Goal: Transaction & Acquisition: Purchase product/service

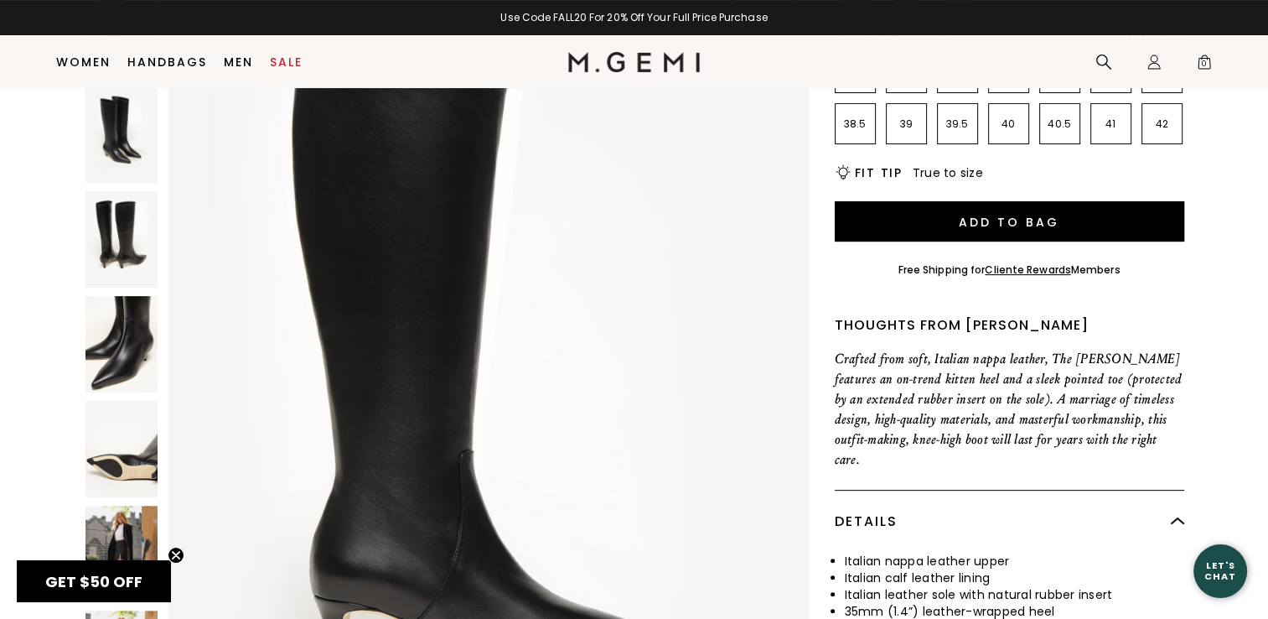
scroll to position [383, 0]
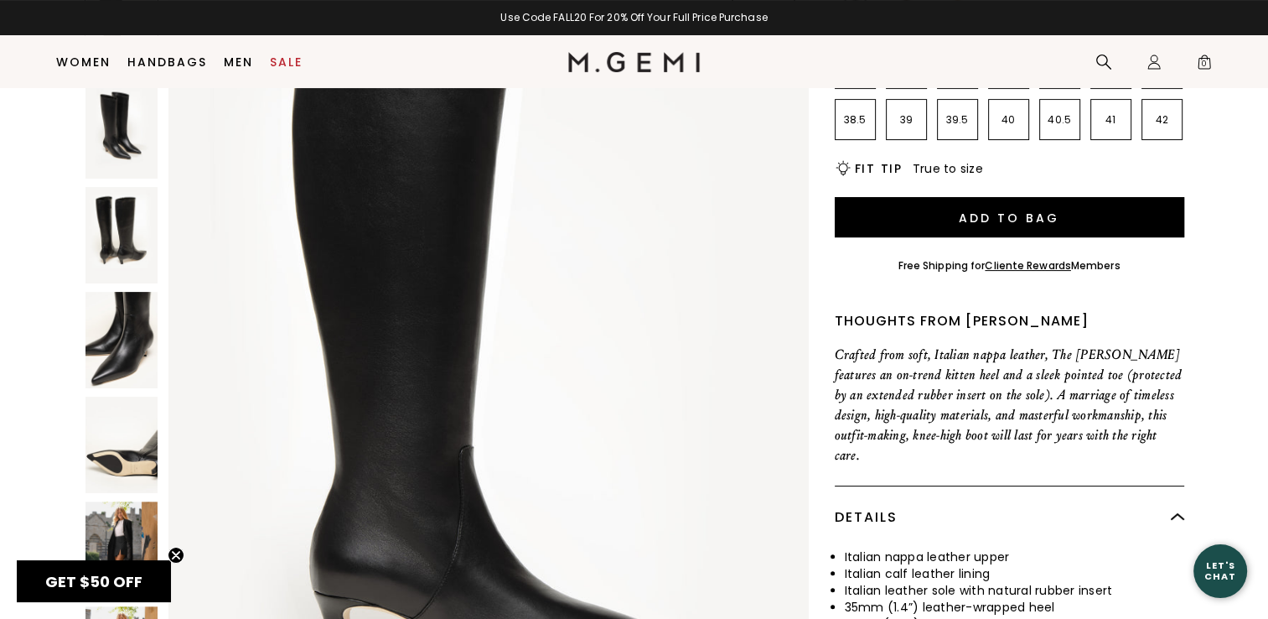
click at [121, 502] on img at bounding box center [122, 550] width 72 height 96
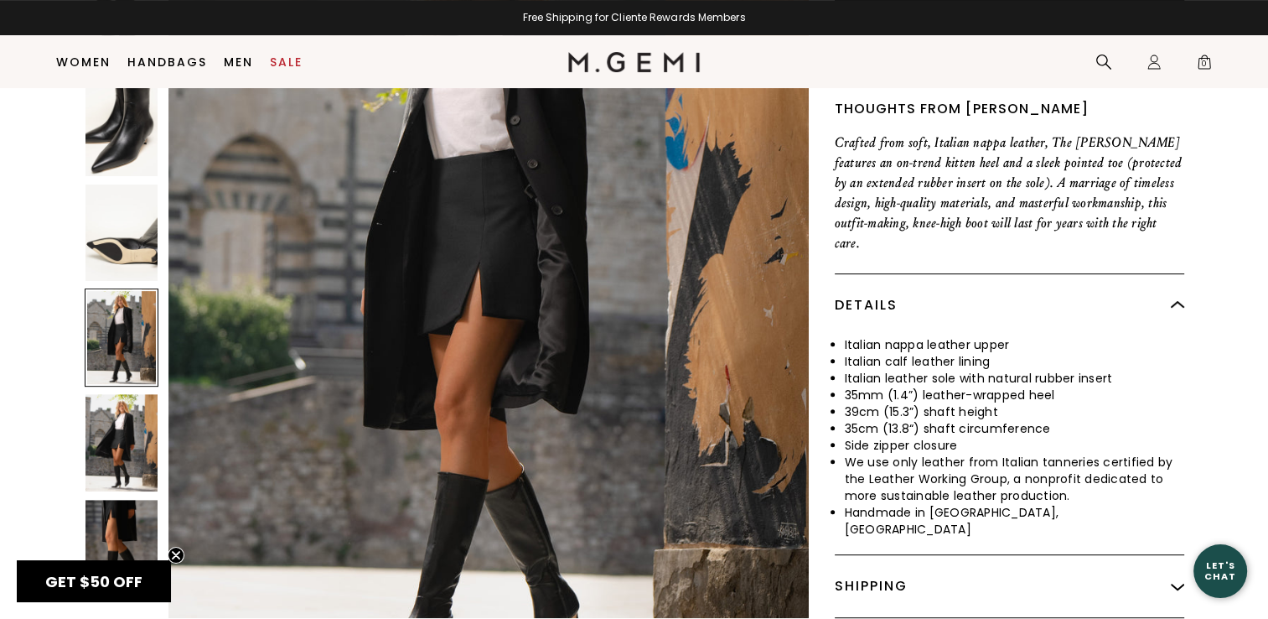
scroll to position [635, 0]
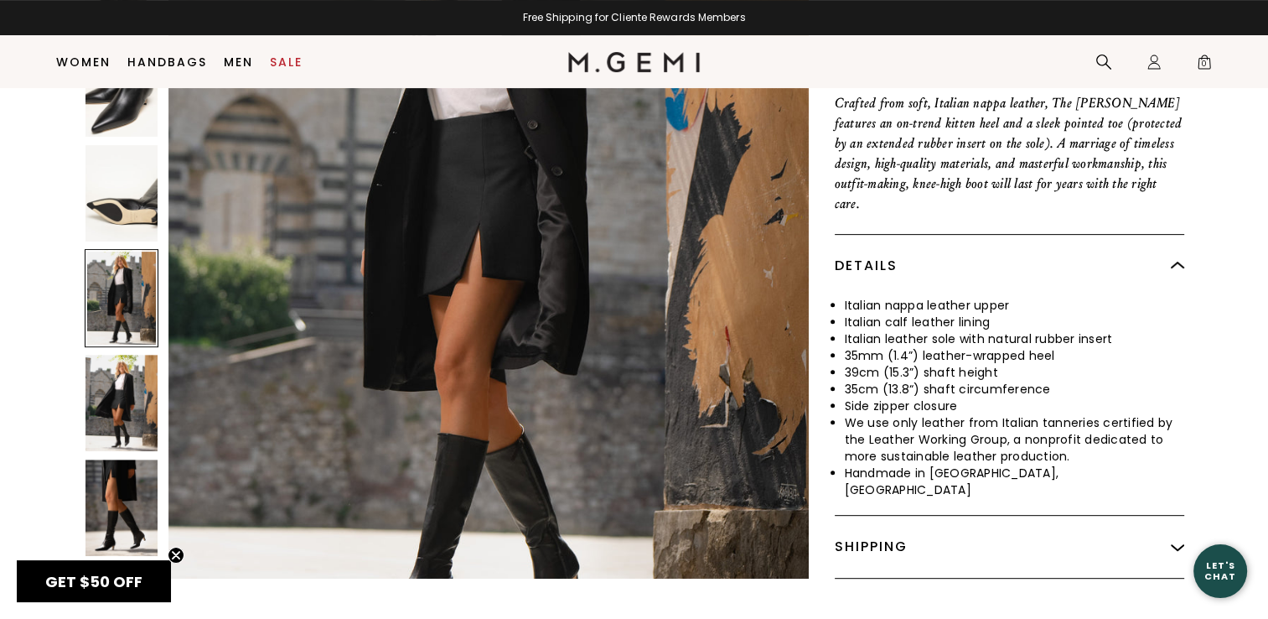
click at [132, 249] on div at bounding box center [122, 298] width 74 height 98
click at [127, 355] on img at bounding box center [122, 403] width 72 height 96
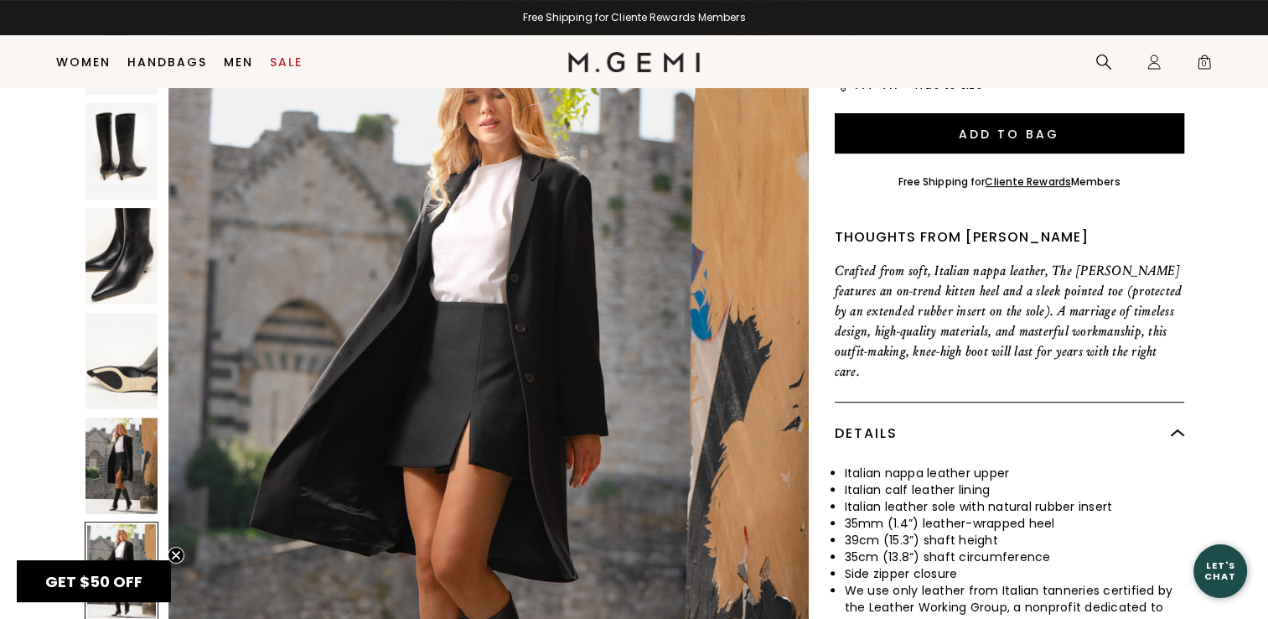
scroll to position [383, 0]
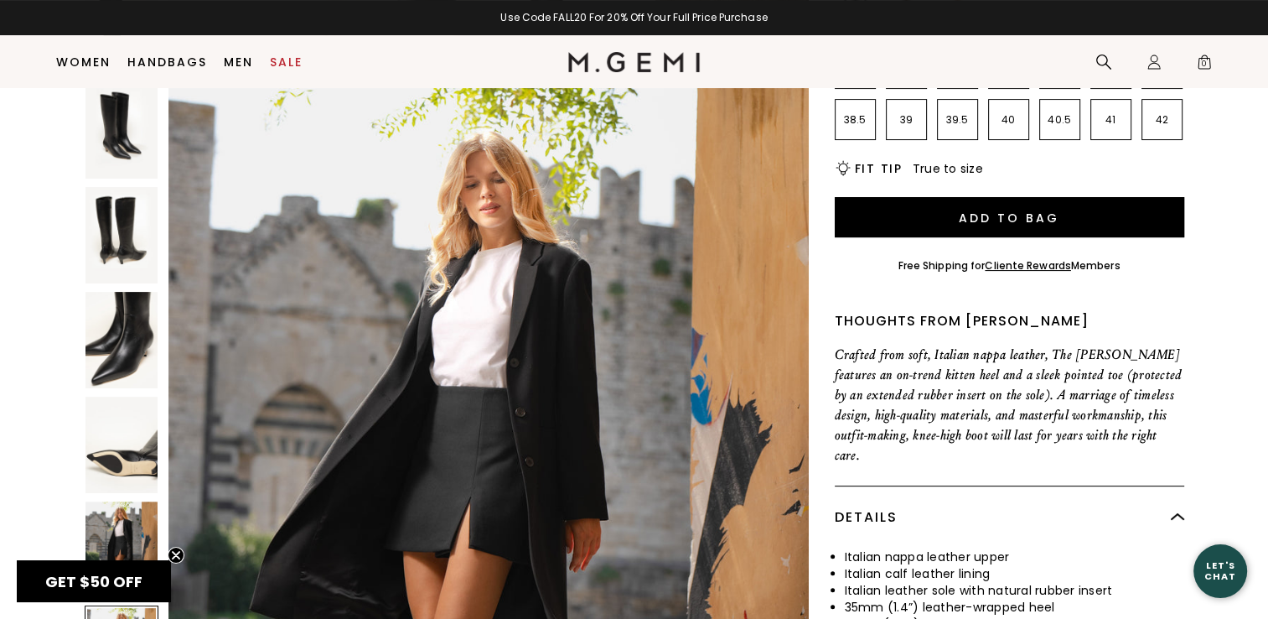
click at [120, 187] on img at bounding box center [122, 235] width 72 height 96
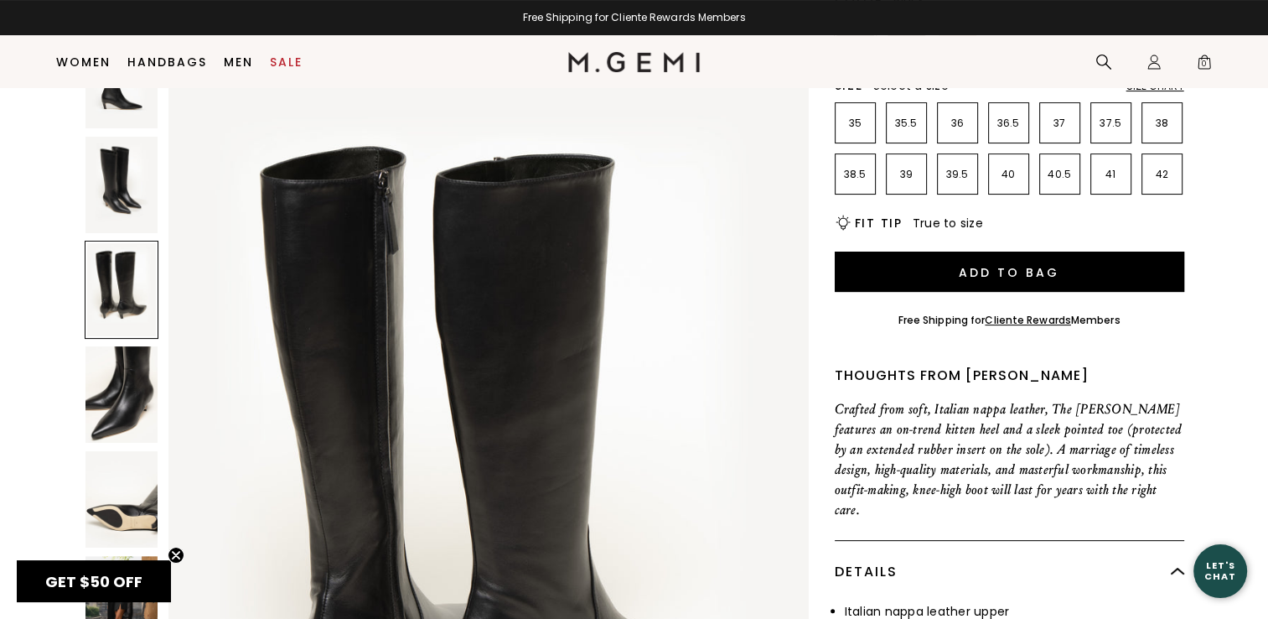
scroll to position [299, 0]
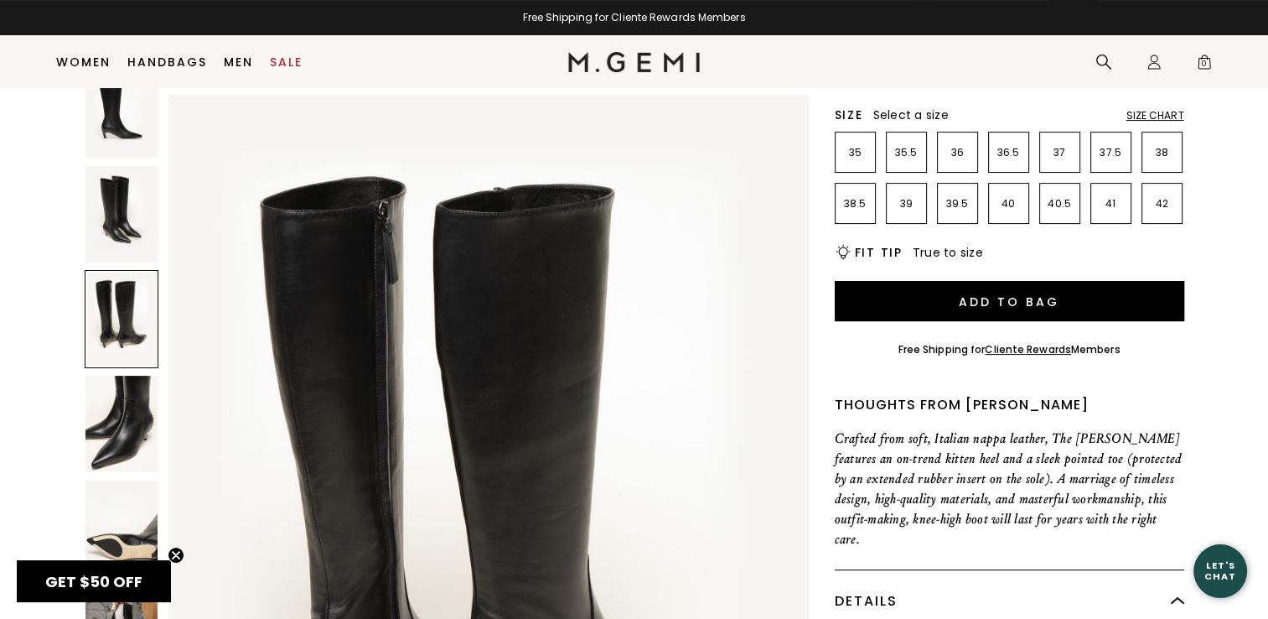
click at [137, 166] on img at bounding box center [122, 214] width 72 height 96
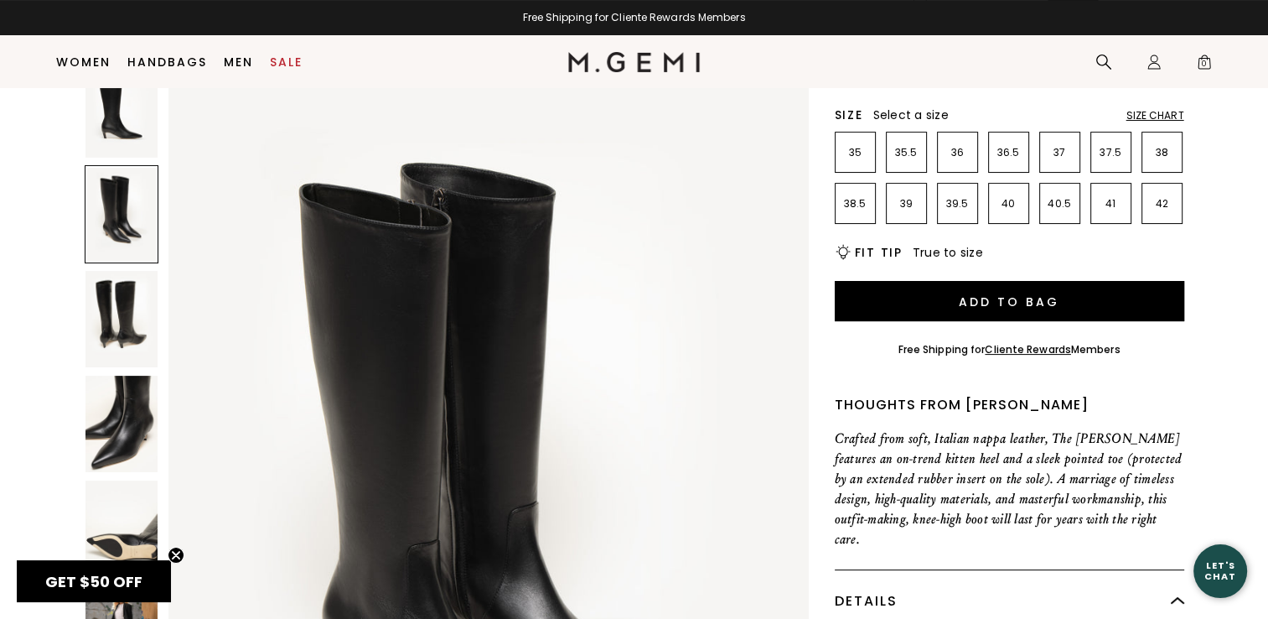
scroll to position [853, 0]
click at [107, 271] on img at bounding box center [122, 319] width 72 height 96
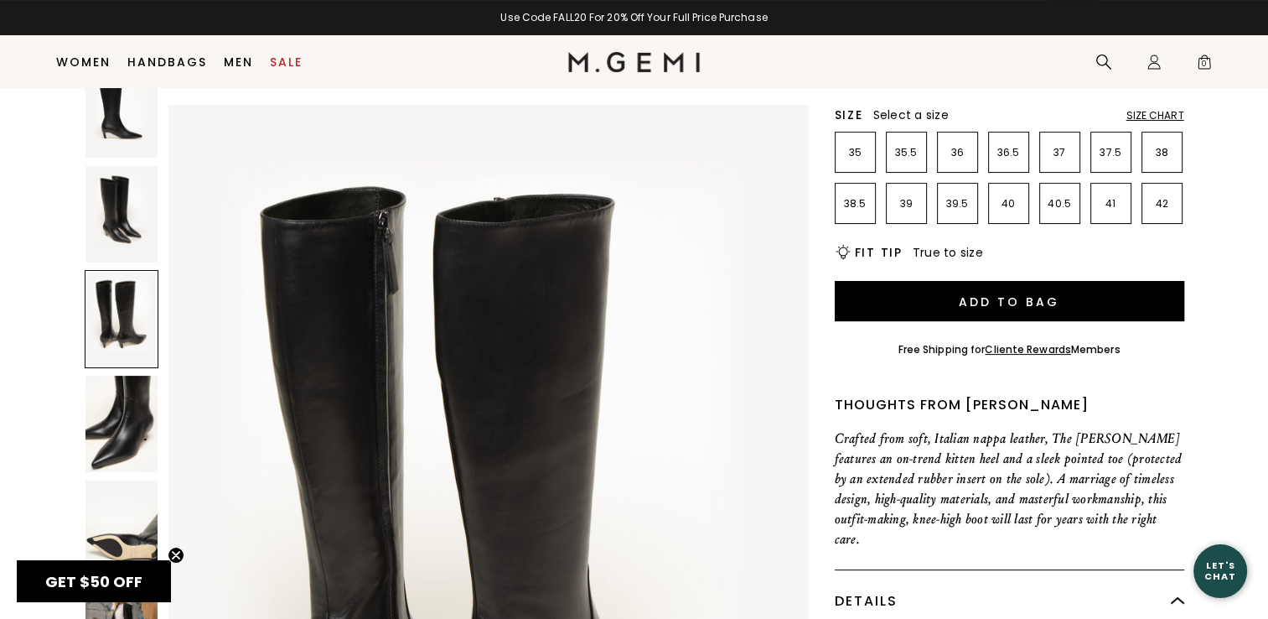
scroll to position [1707, 0]
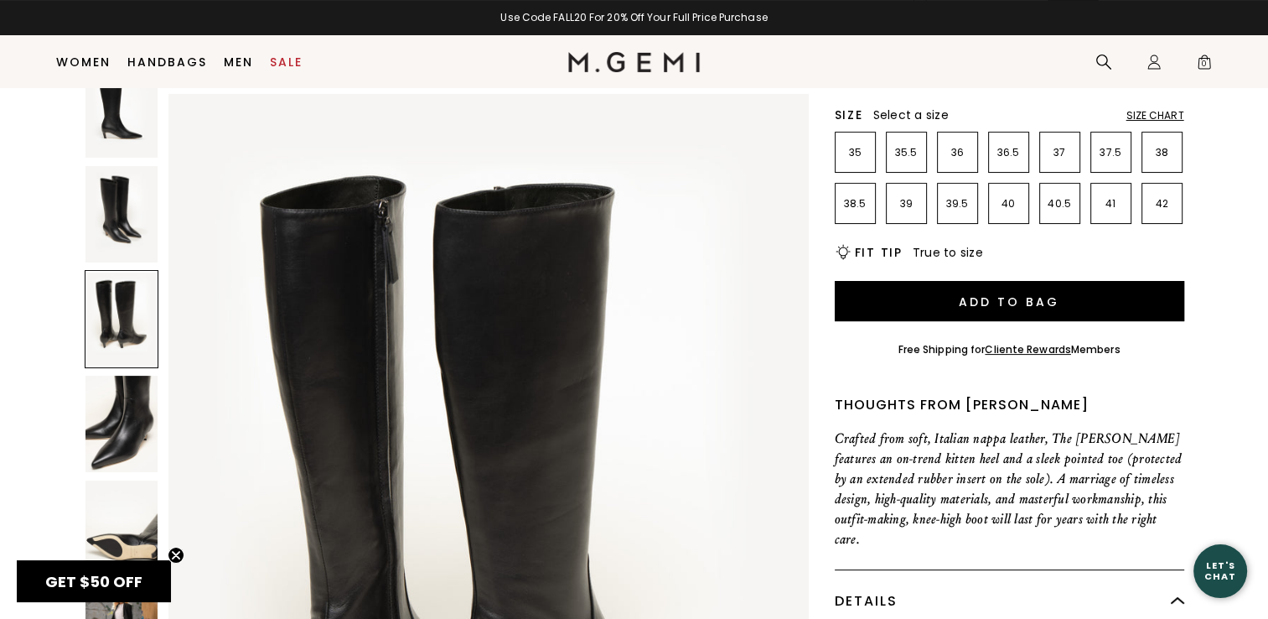
click at [123, 376] on img at bounding box center [122, 424] width 72 height 96
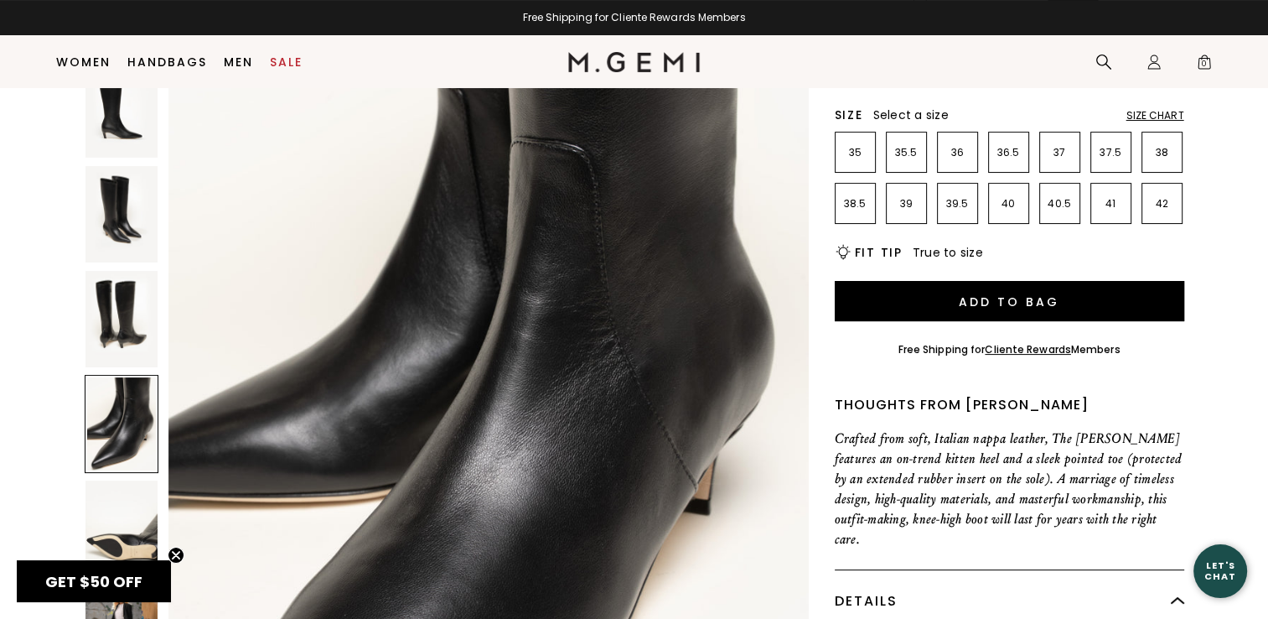
scroll to position [2812, 0]
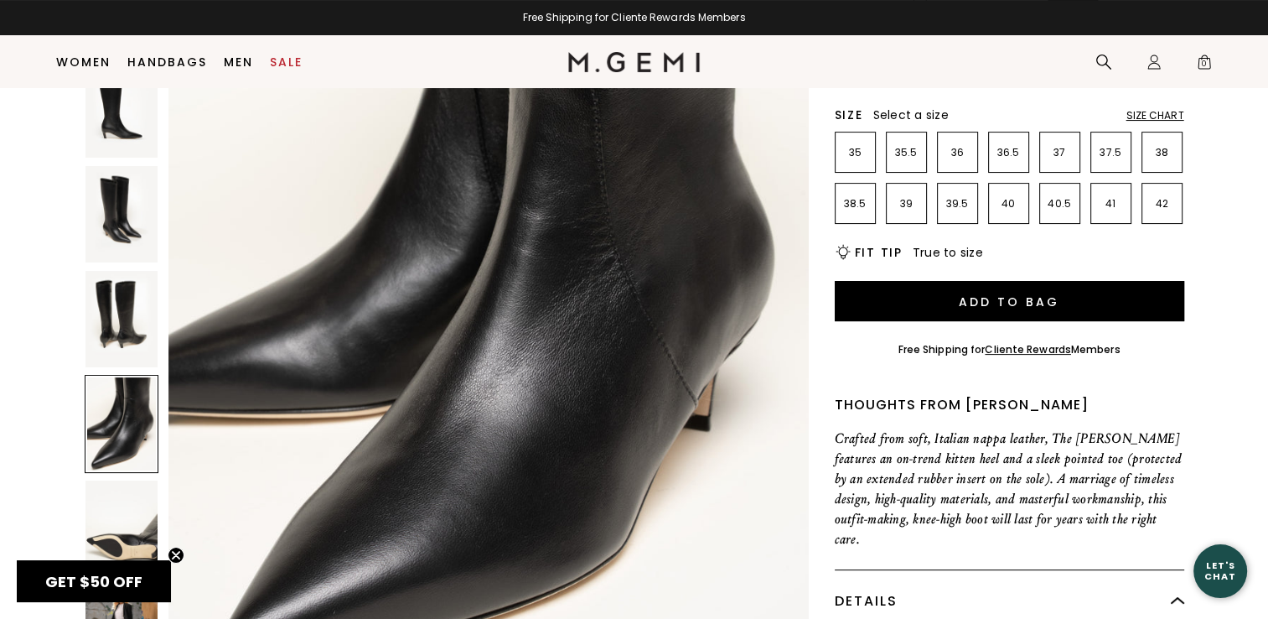
click at [117, 480] on img at bounding box center [122, 528] width 72 height 96
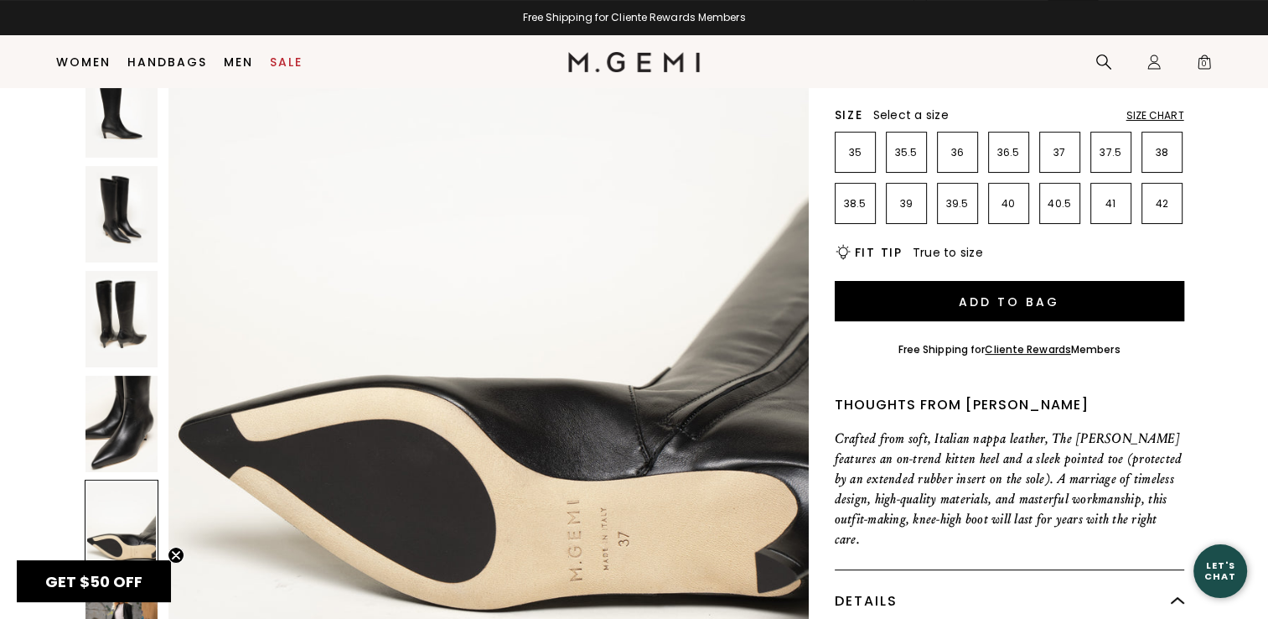
scroll to position [3665, 0]
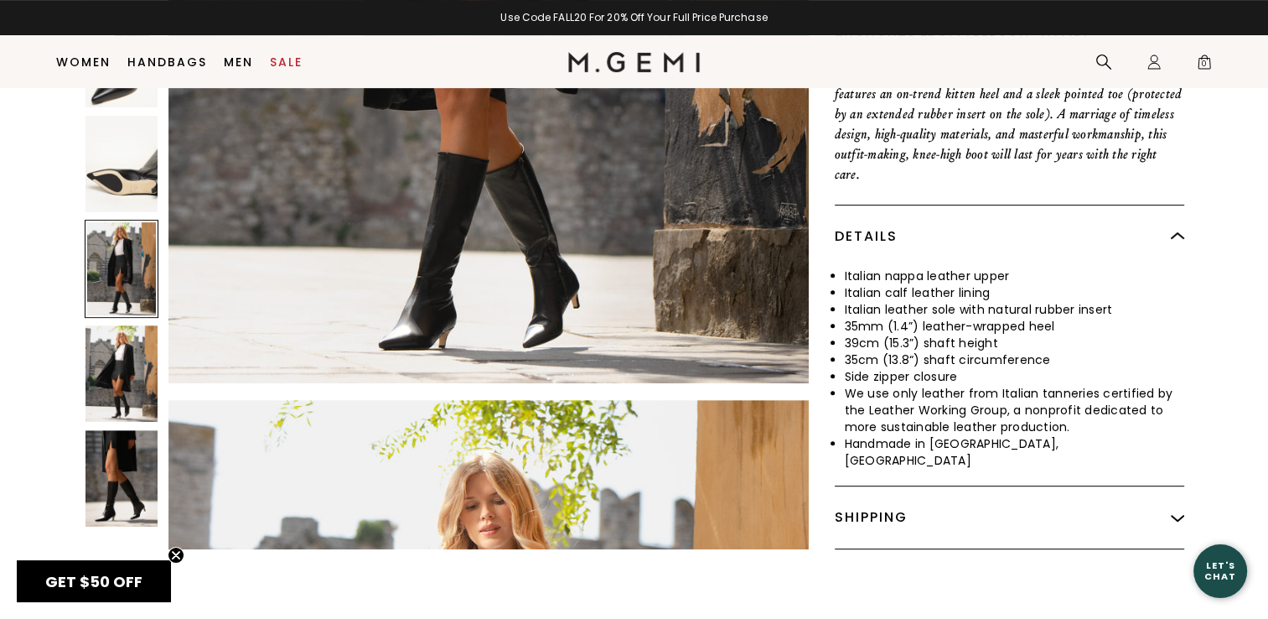
scroll to position [635, 0]
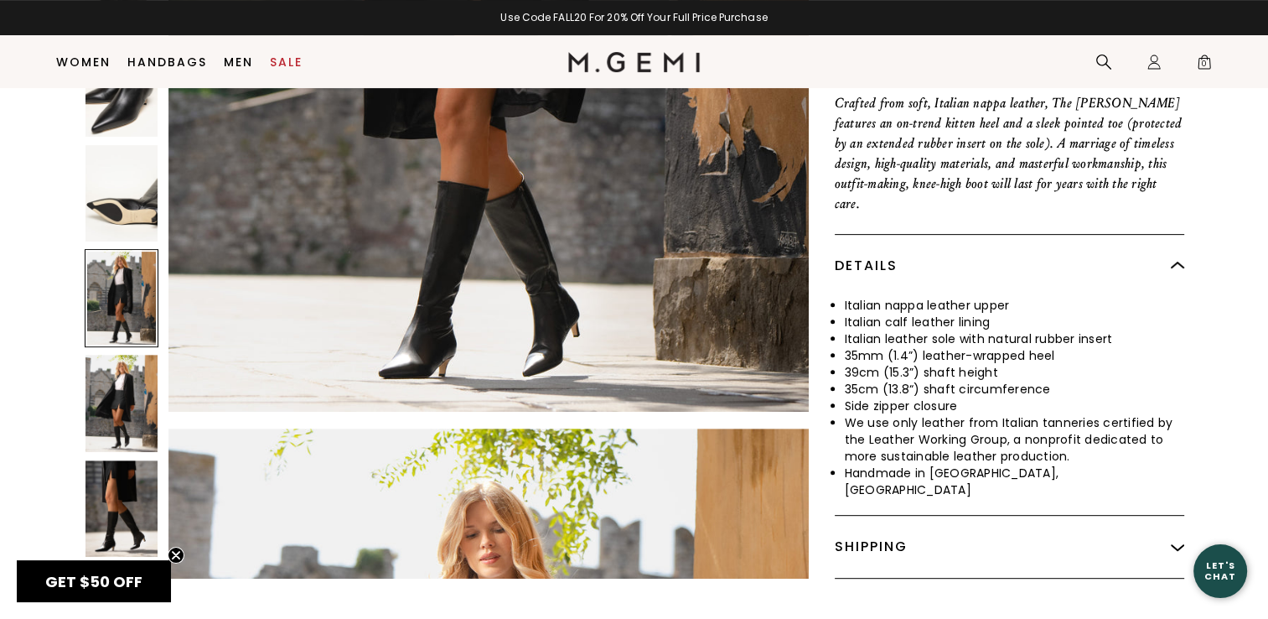
click at [113, 460] on img at bounding box center [122, 508] width 72 height 96
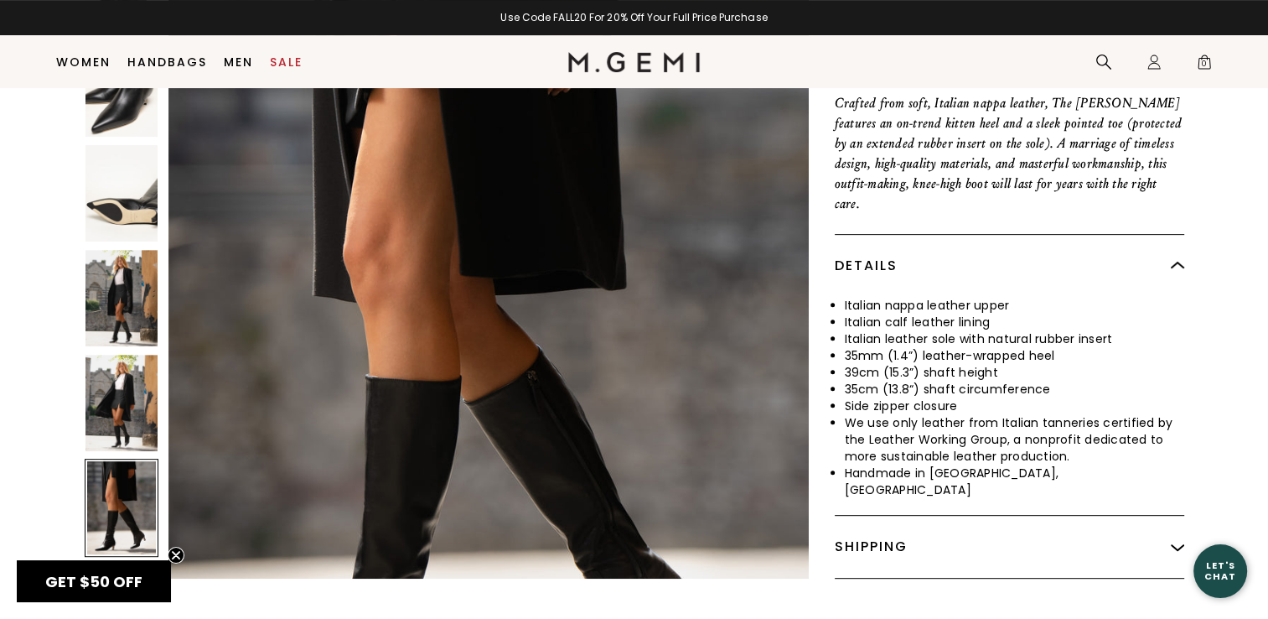
scroll to position [5974, 0]
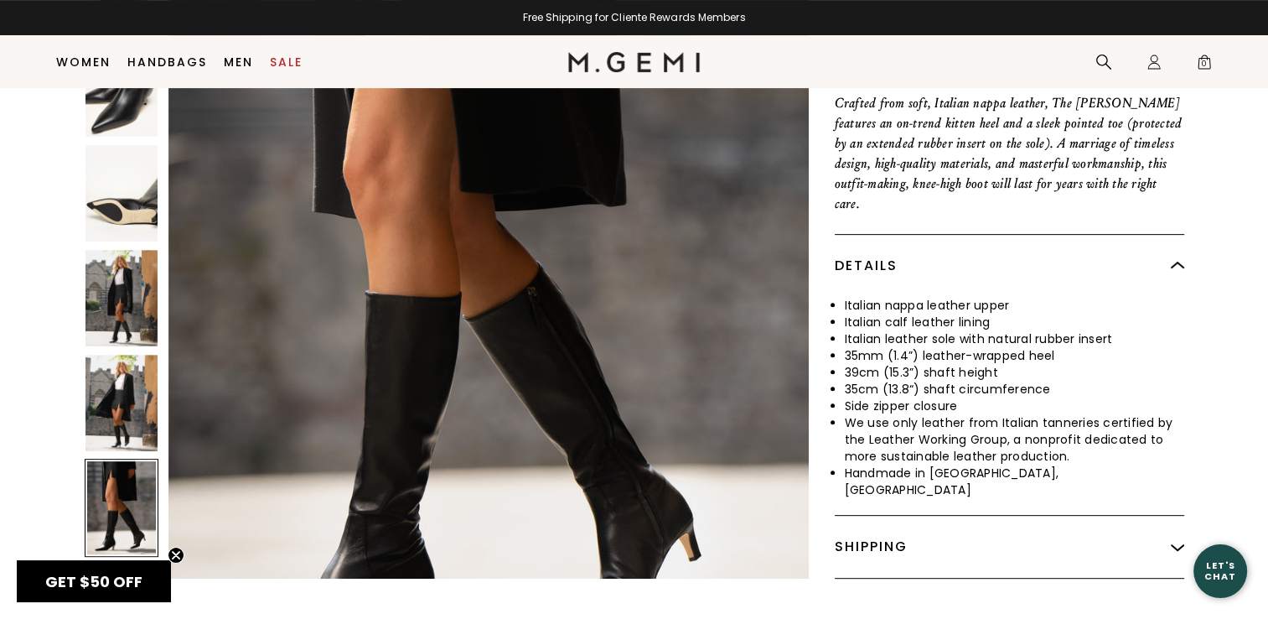
click at [117, 355] on img at bounding box center [122, 403] width 72 height 96
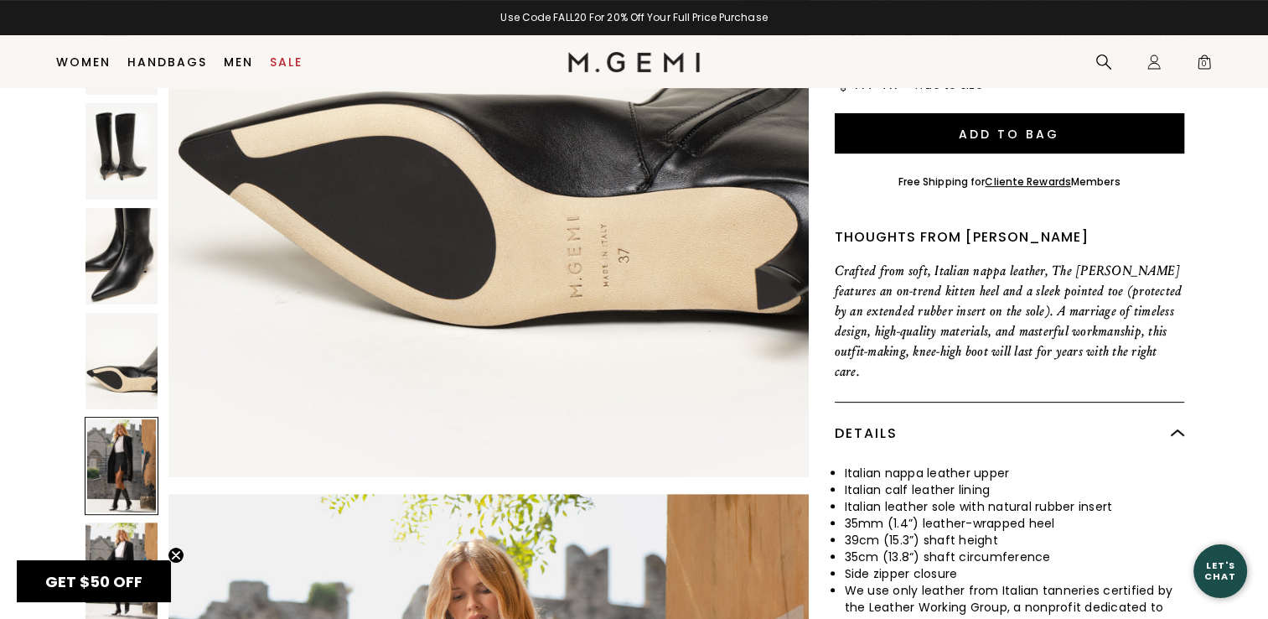
scroll to position [3612, 0]
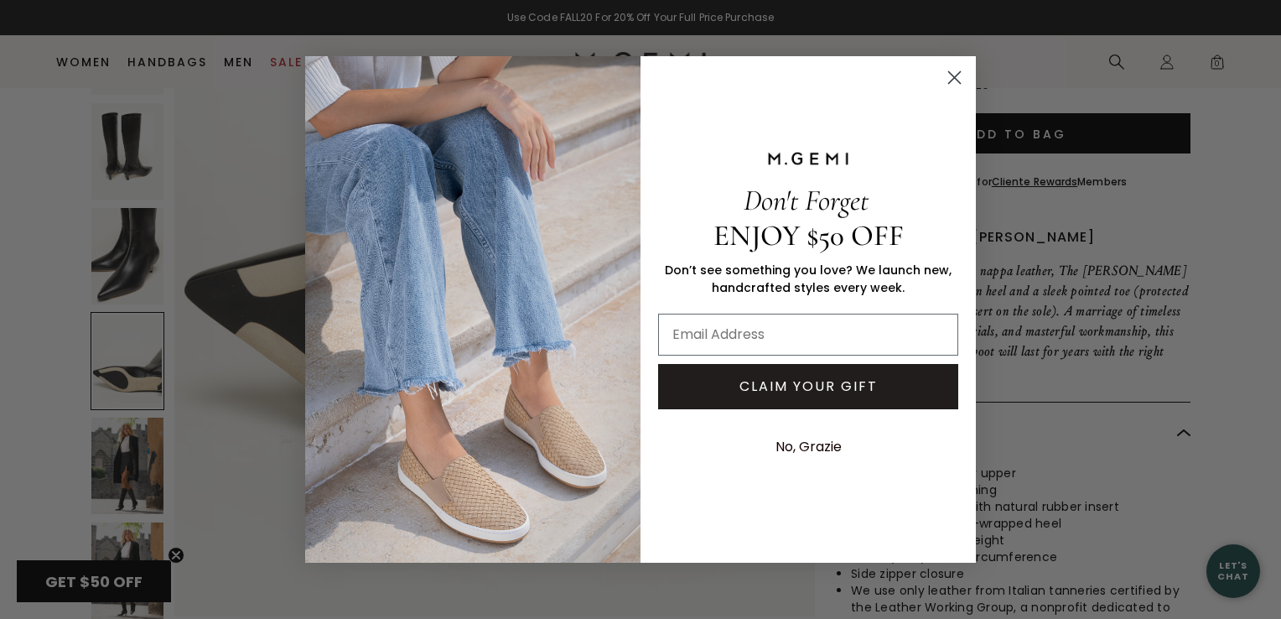
click at [948, 76] on circle "Close dialog" at bounding box center [955, 78] width 28 height 28
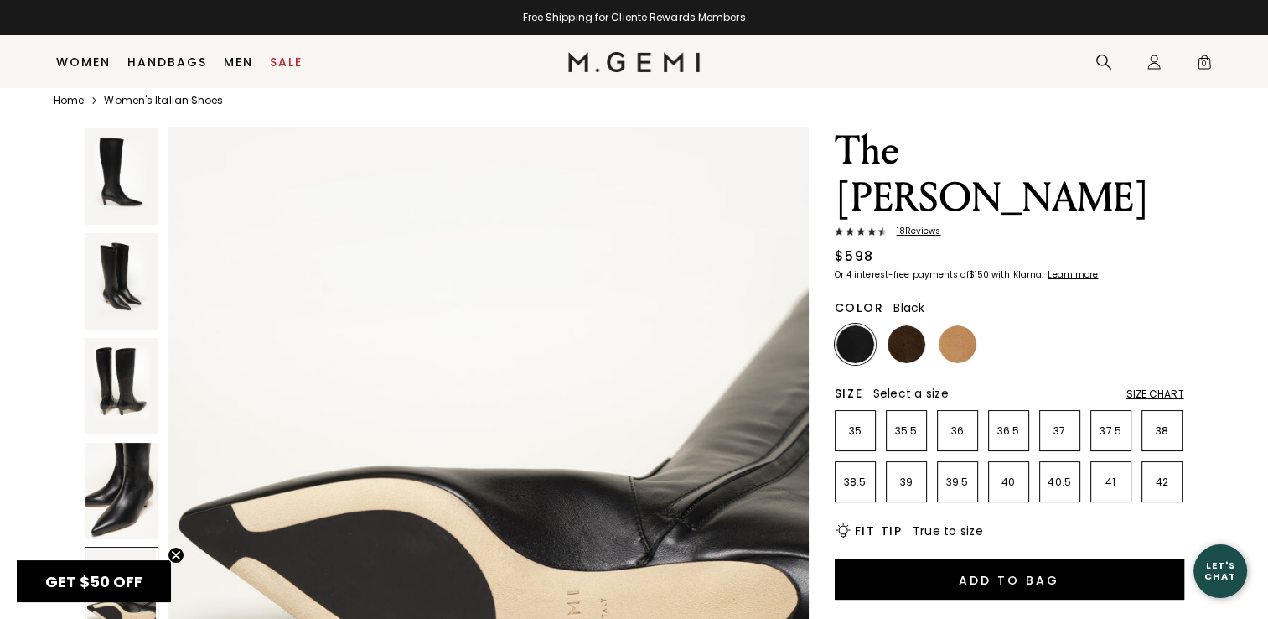
scroll to position [35, 0]
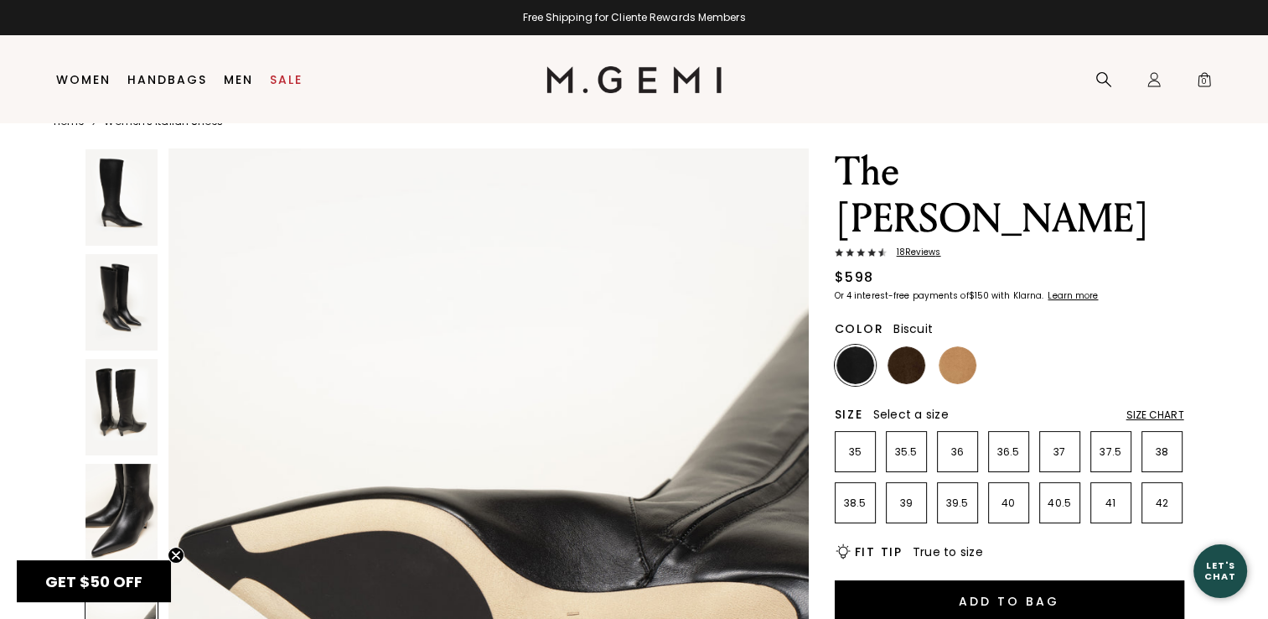
click at [959, 346] on img at bounding box center [958, 365] width 38 height 38
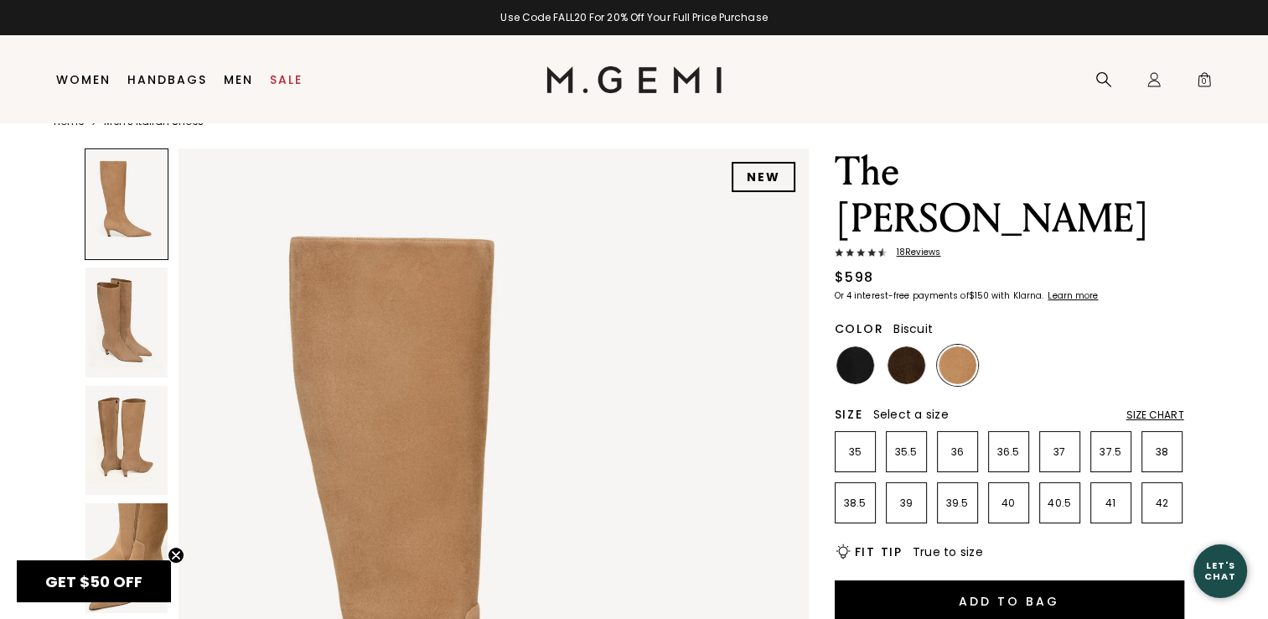
click at [129, 340] on img at bounding box center [127, 322] width 82 height 110
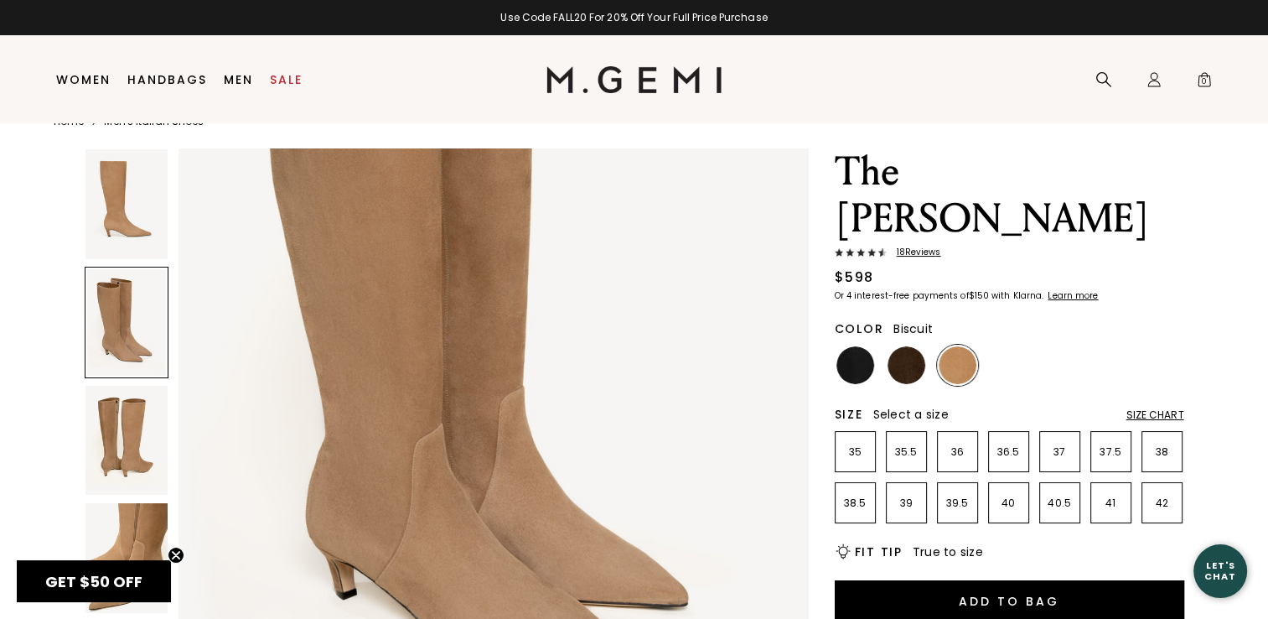
scroll to position [1092, 0]
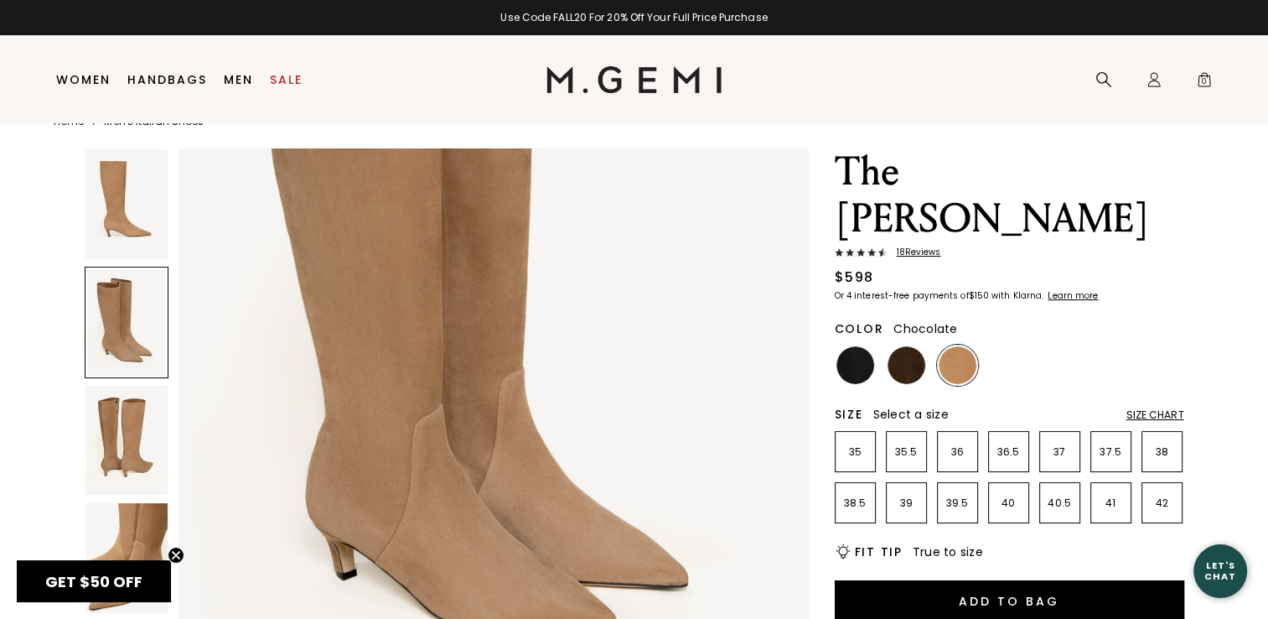
click at [908, 346] on img at bounding box center [907, 365] width 38 height 38
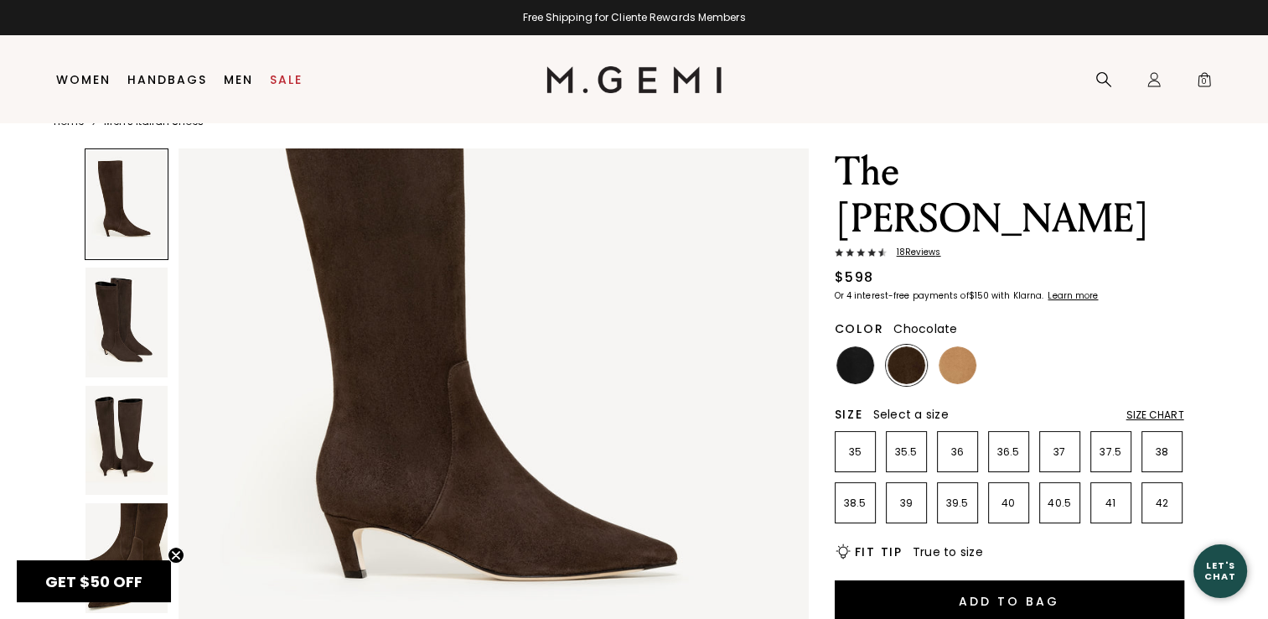
scroll to position [335, 0]
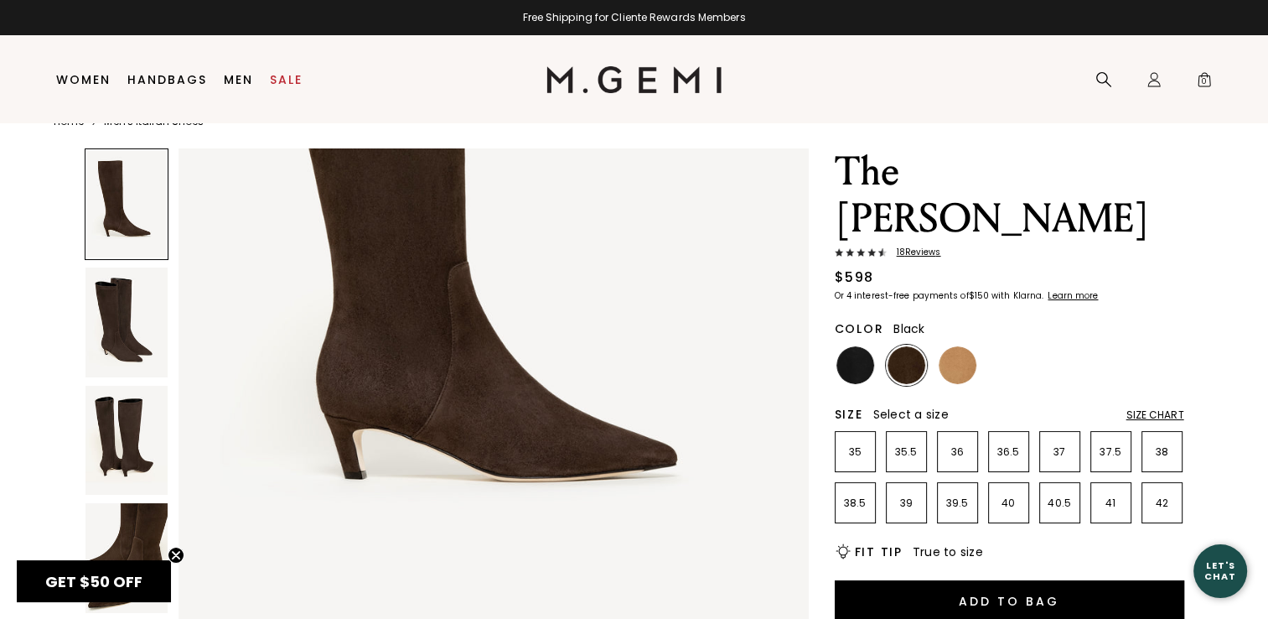
click at [845, 346] on img at bounding box center [856, 365] width 38 height 38
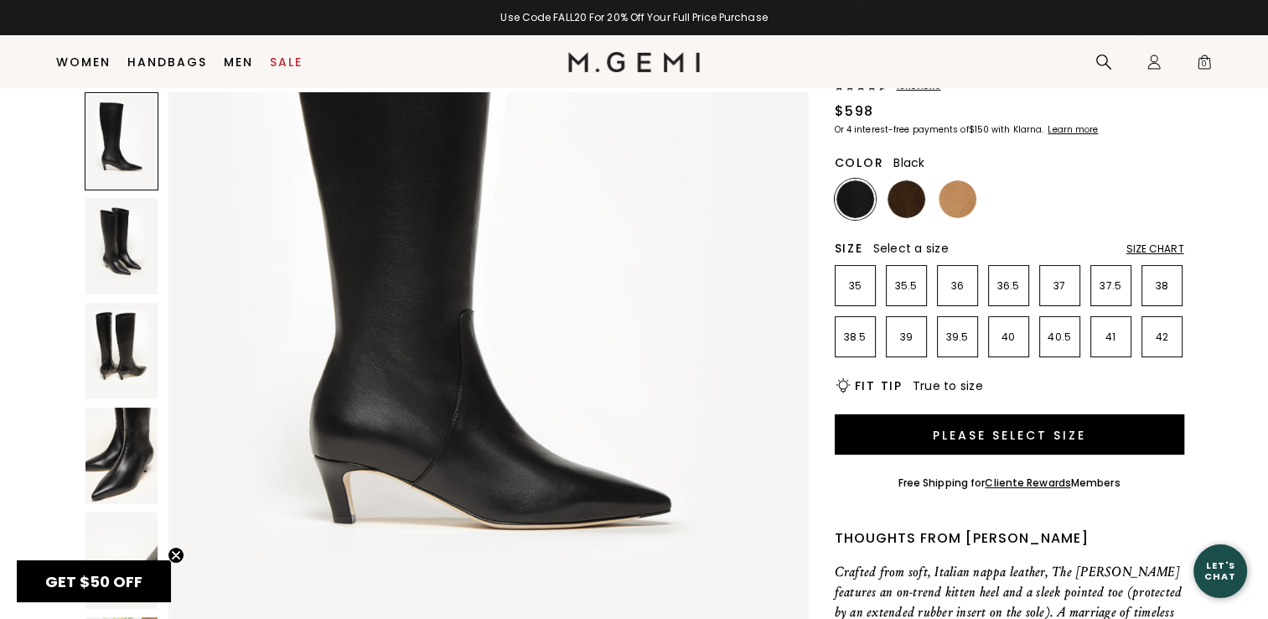
scroll to position [168, 0]
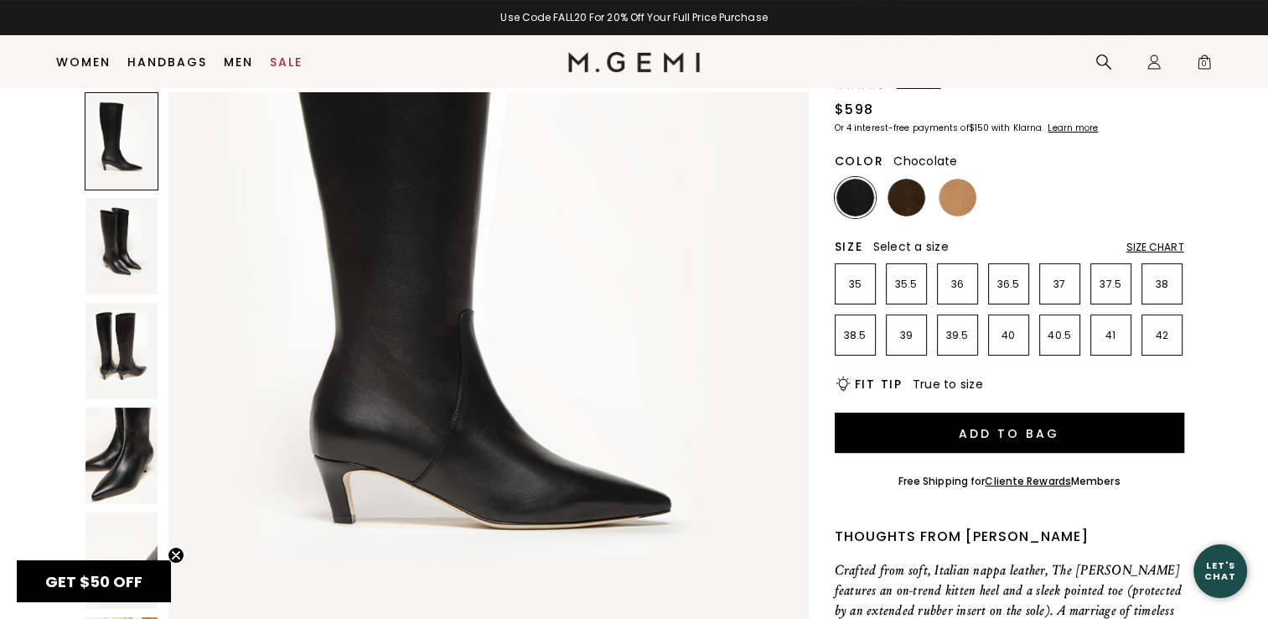
click at [910, 179] on img at bounding box center [907, 198] width 38 height 38
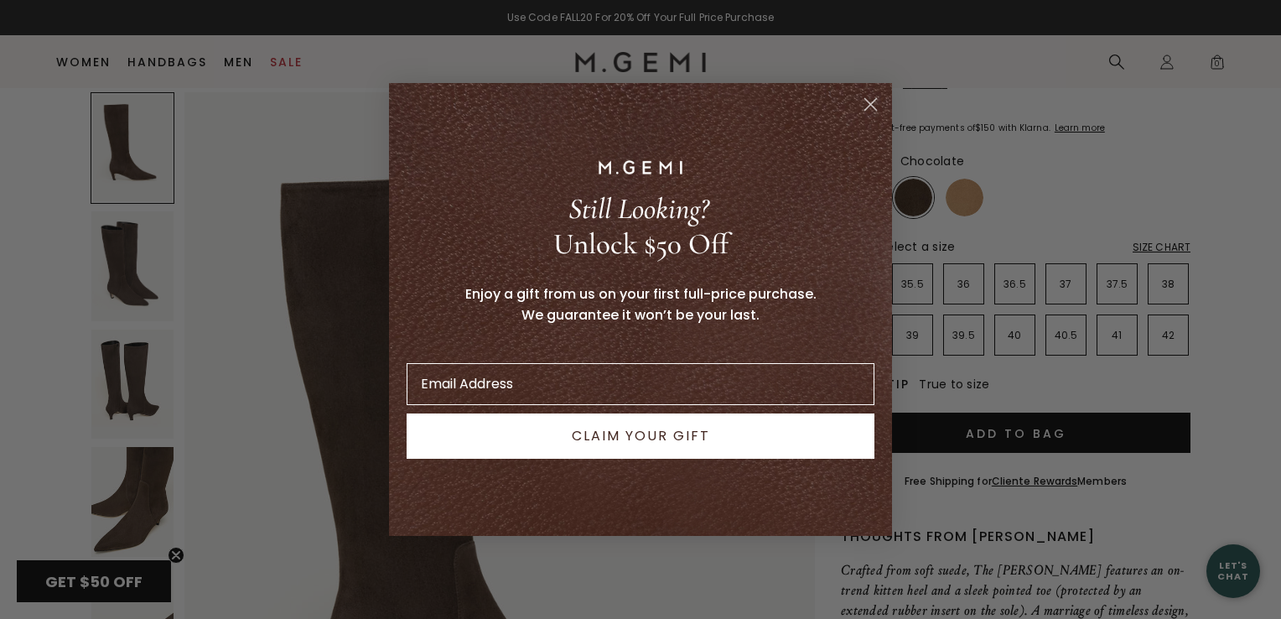
click at [869, 99] on circle "Close dialog" at bounding box center [871, 105] width 28 height 28
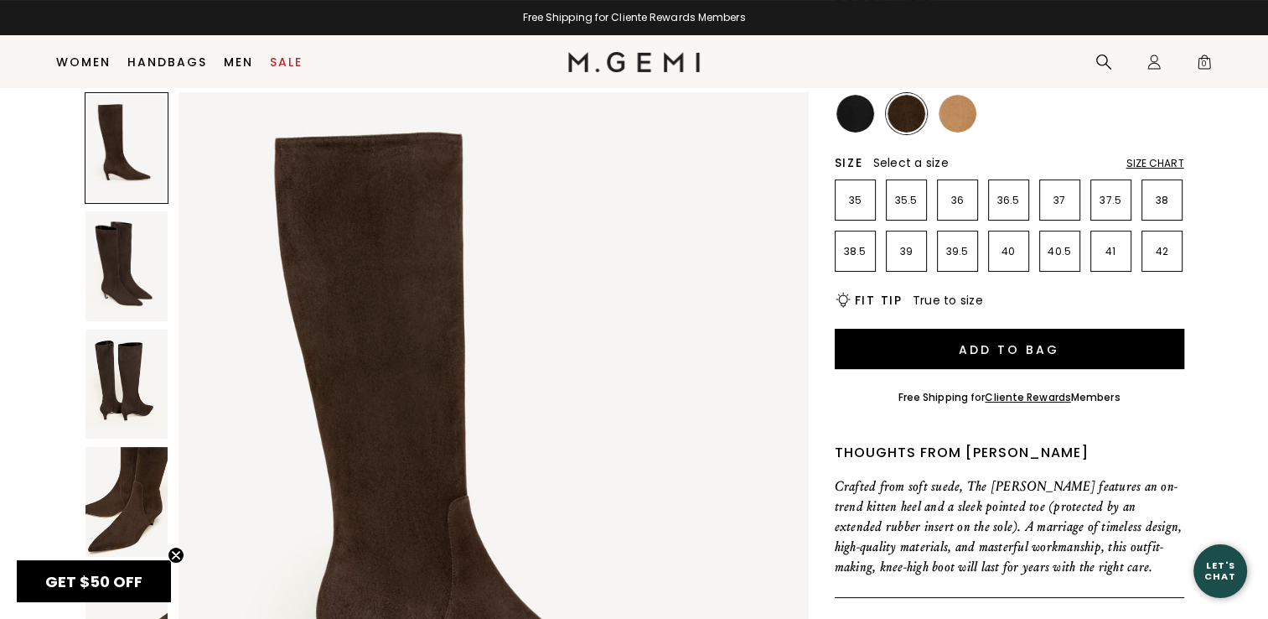
scroll to position [84, 0]
